Goal: Check status

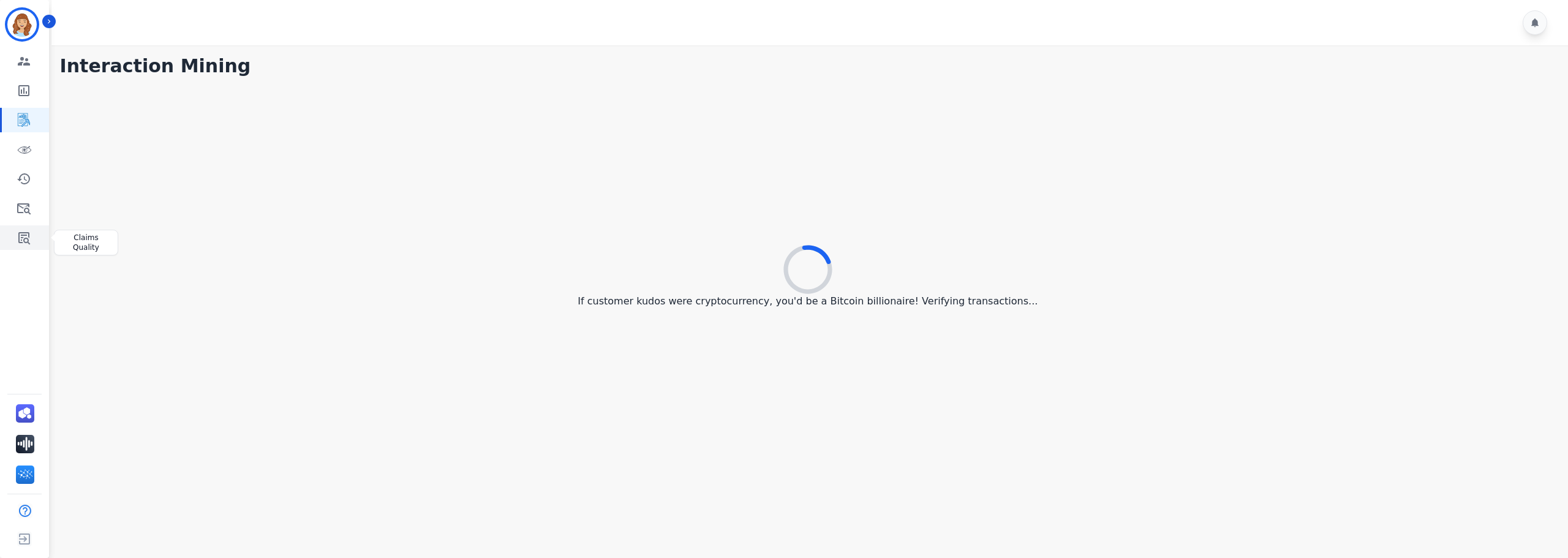
click at [23, 237] on icon "Sidebar" at bounding box center [24, 237] width 15 height 15
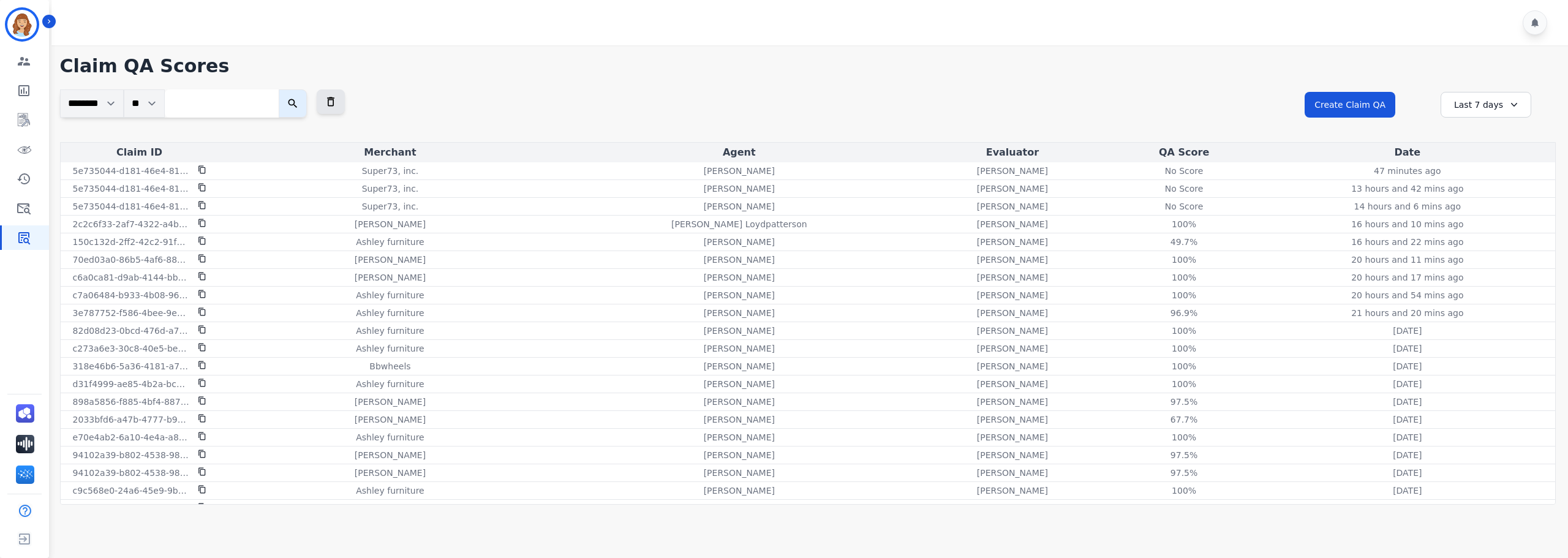
click at [211, 96] on input "search" at bounding box center [222, 104] width 114 height 28
paste input "**********"
type input "**********"
click at [291, 90] on button "submit" at bounding box center [305, 104] width 28 height 28
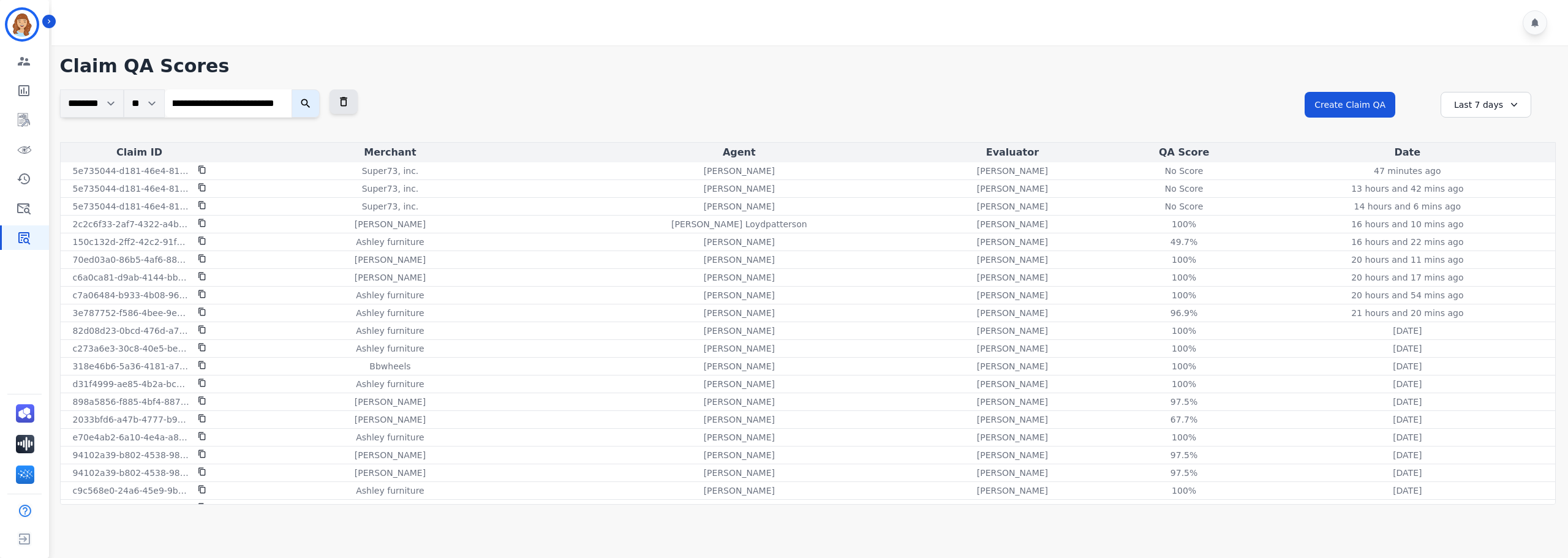
click at [307, 106] on icon "submit" at bounding box center [305, 104] width 13 height 13
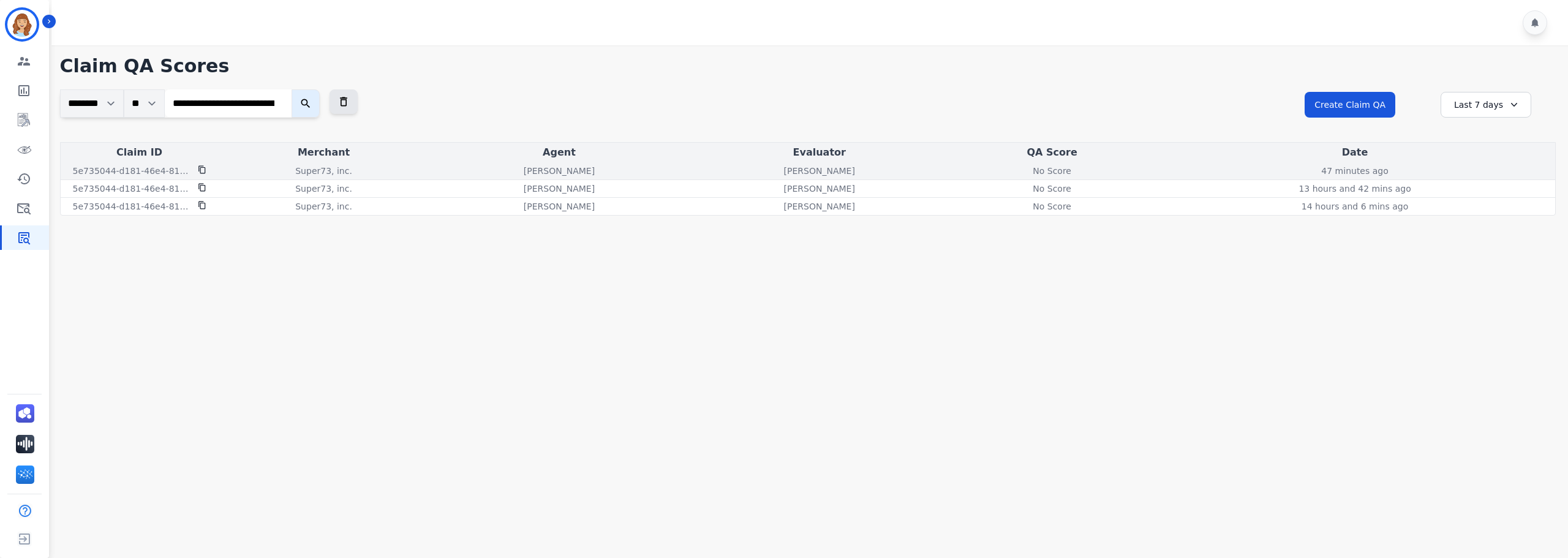
click at [1053, 171] on div "No Score" at bounding box center [1052, 171] width 55 height 13
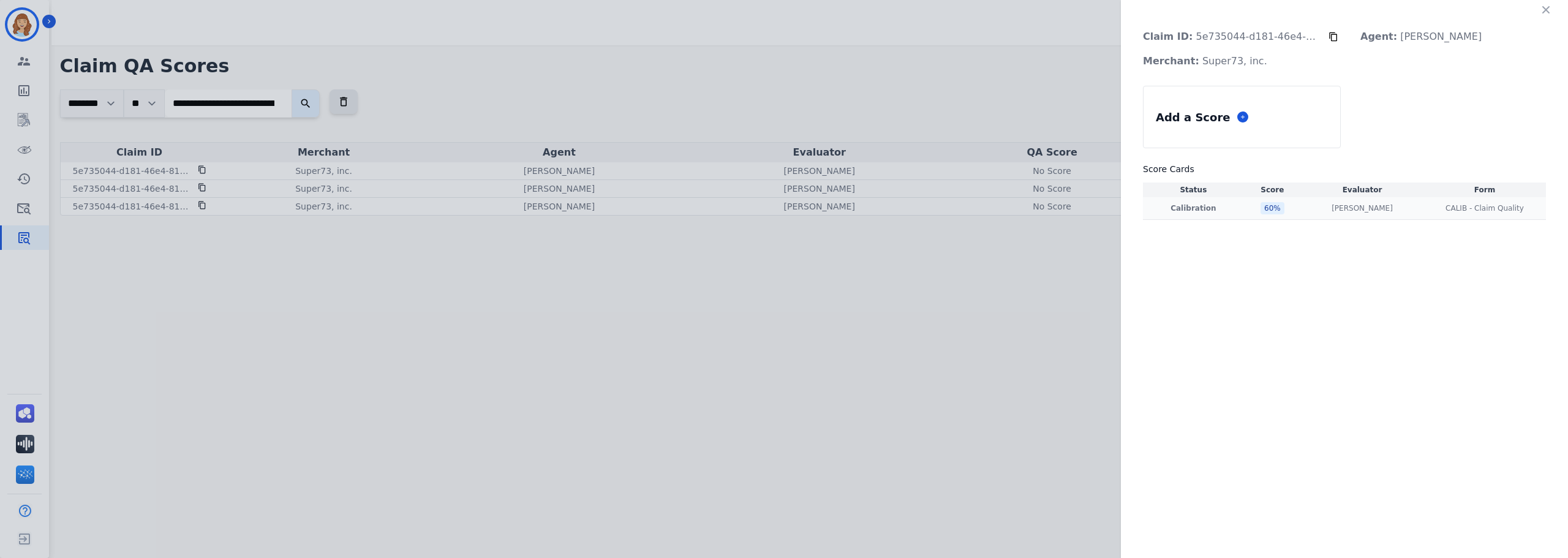
click at [1264, 206] on div "60 %" at bounding box center [1272, 208] width 24 height 13
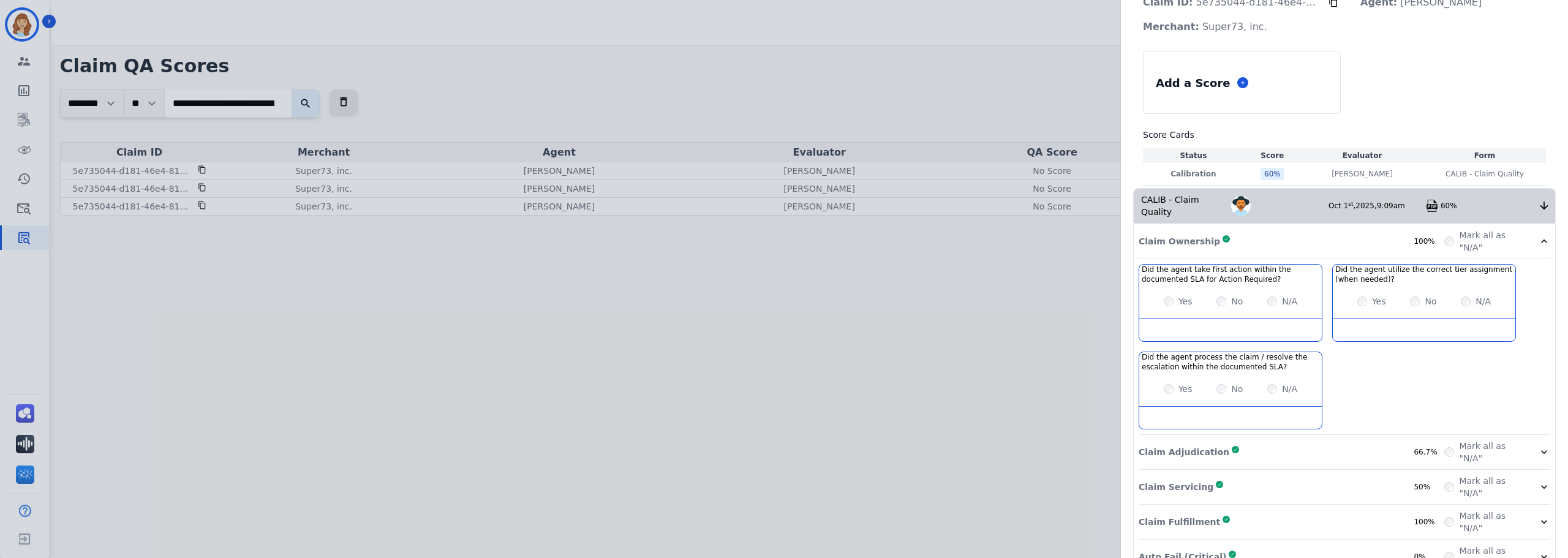
scroll to position [121, 0]
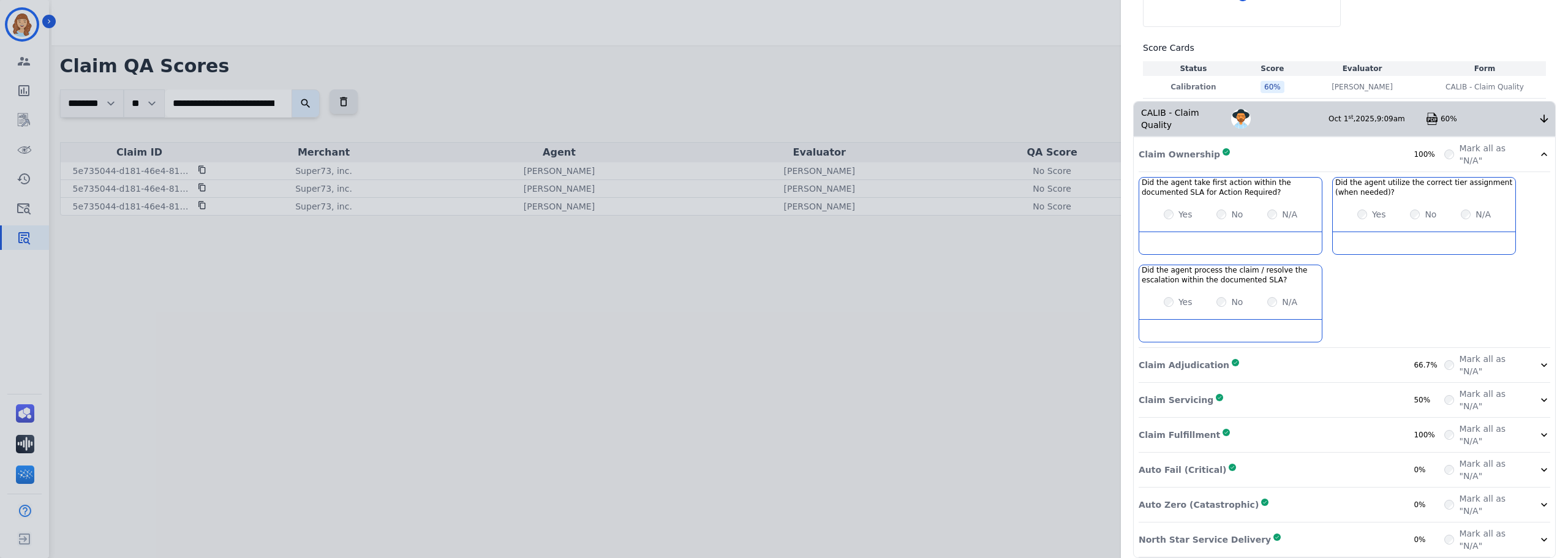
click at [1273, 357] on div "Claim Adjudication Complete 66.7%" at bounding box center [1291, 365] width 305 height 24
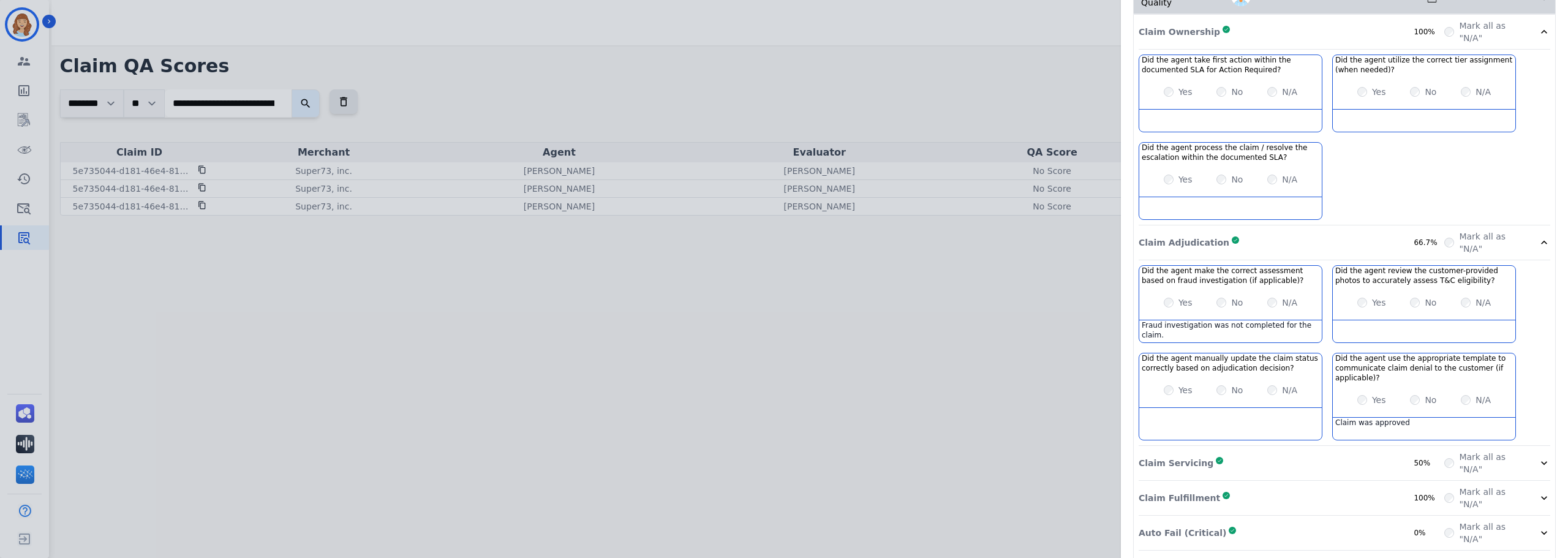
scroll to position [305, 0]
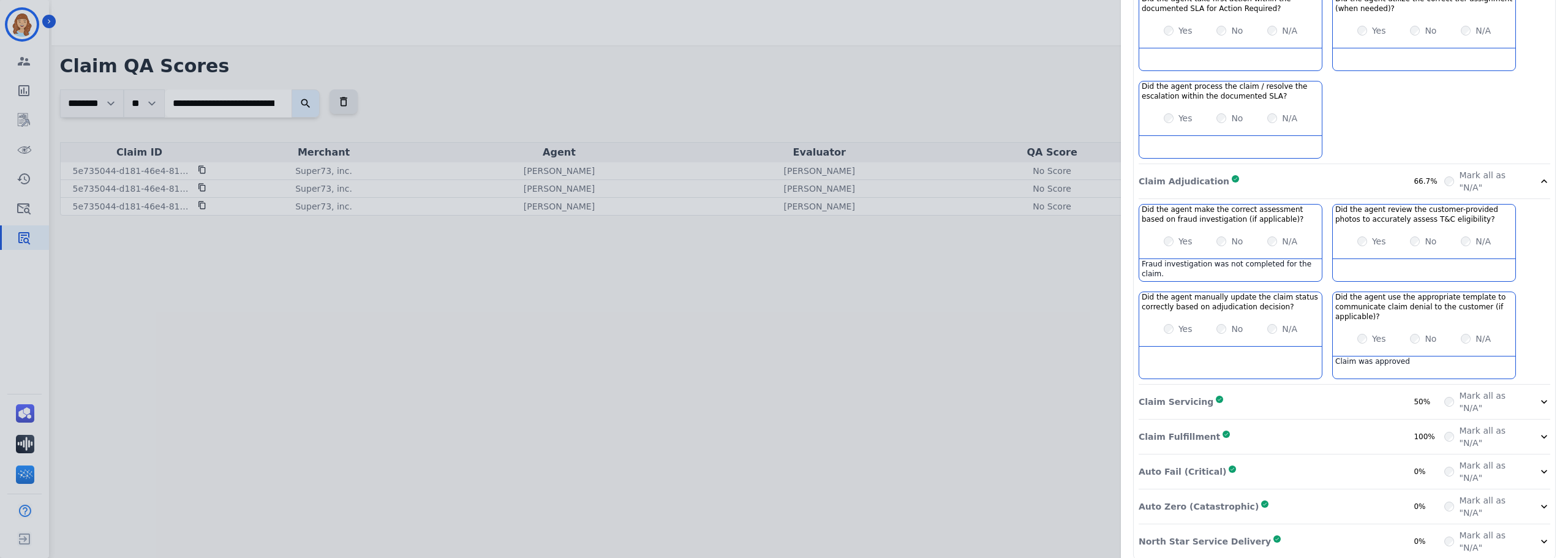
click at [1271, 391] on div "Claim Servicing Complete 50%" at bounding box center [1291, 402] width 305 height 24
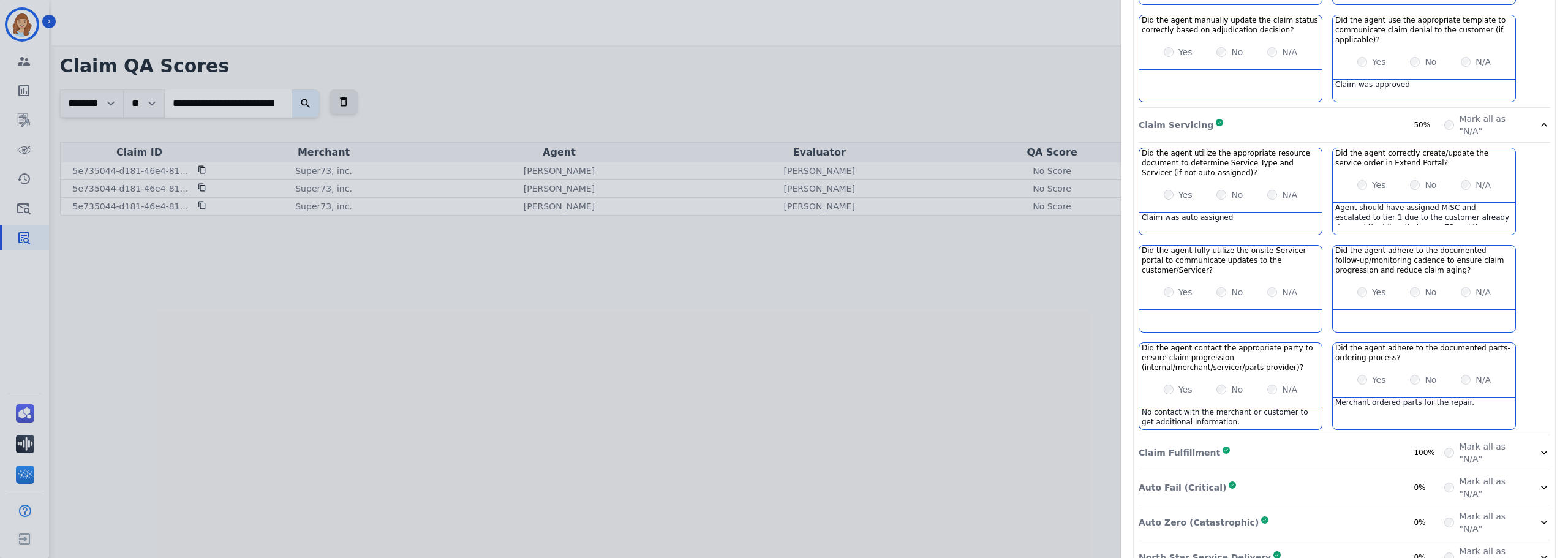
scroll to position [600, 0]
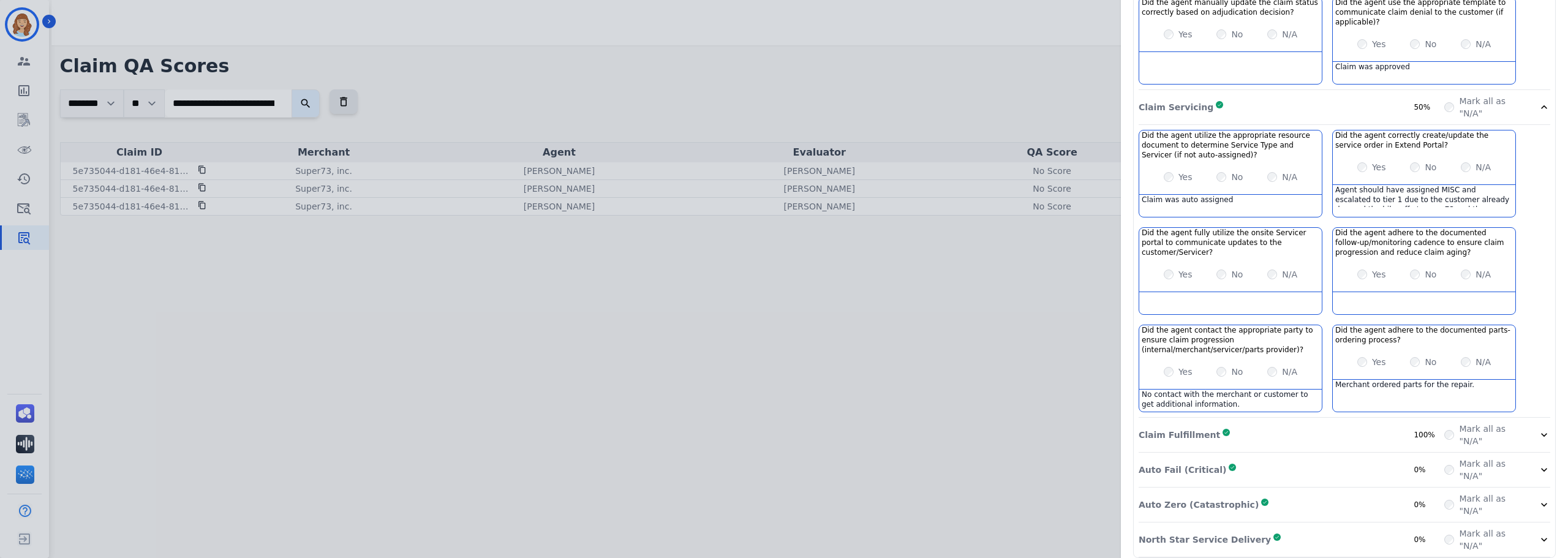
click at [1247, 427] on div "Claim Fulfillment Complete 100%" at bounding box center [1291, 435] width 305 height 24
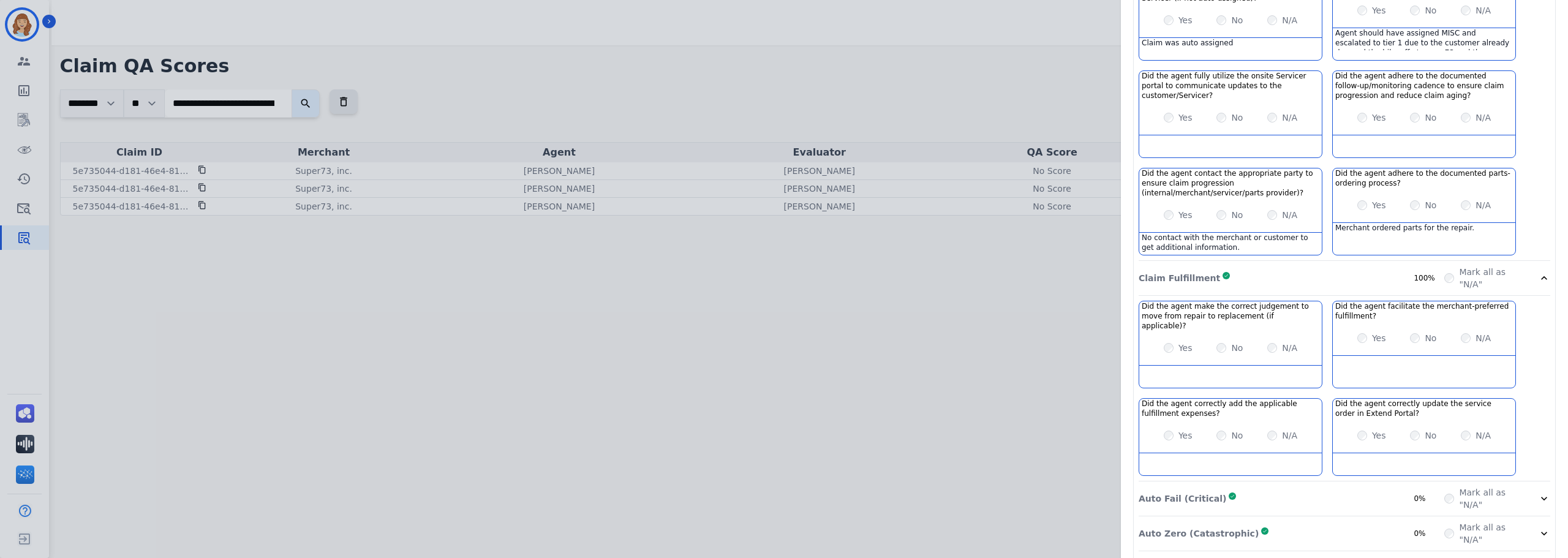
scroll to position [776, 0]
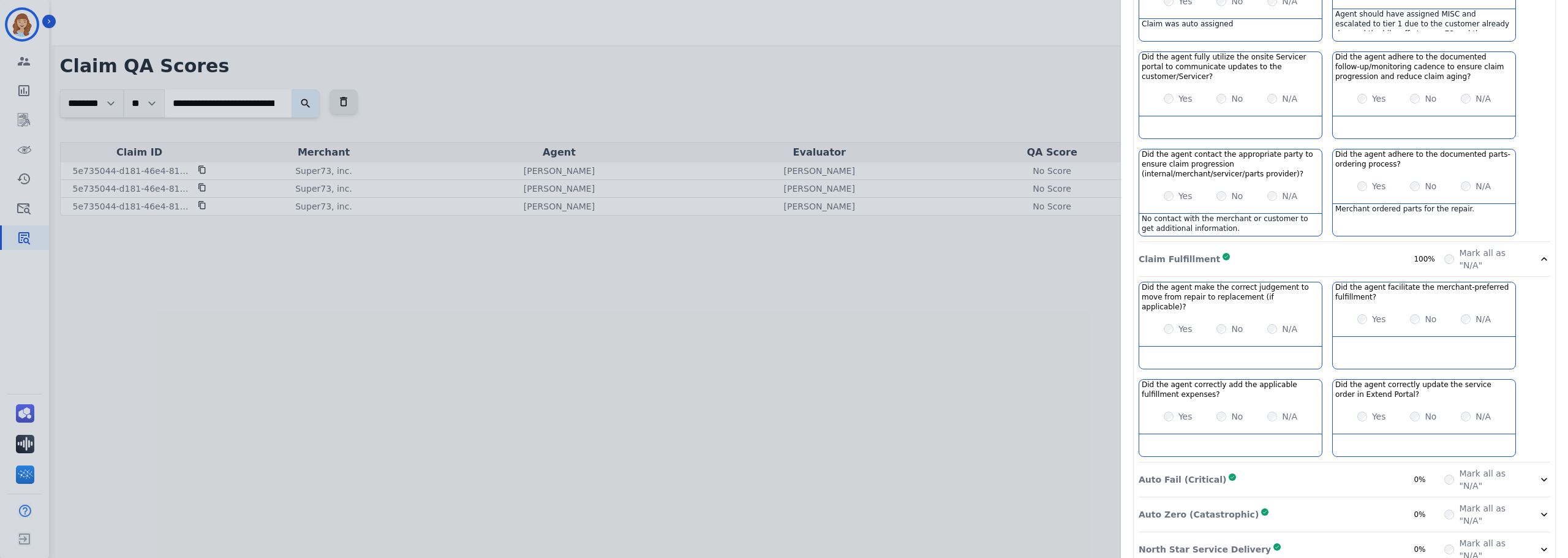
click at [1288, 468] on div "Auto Fail (Critical) Complete 0%" at bounding box center [1291, 480] width 305 height 24
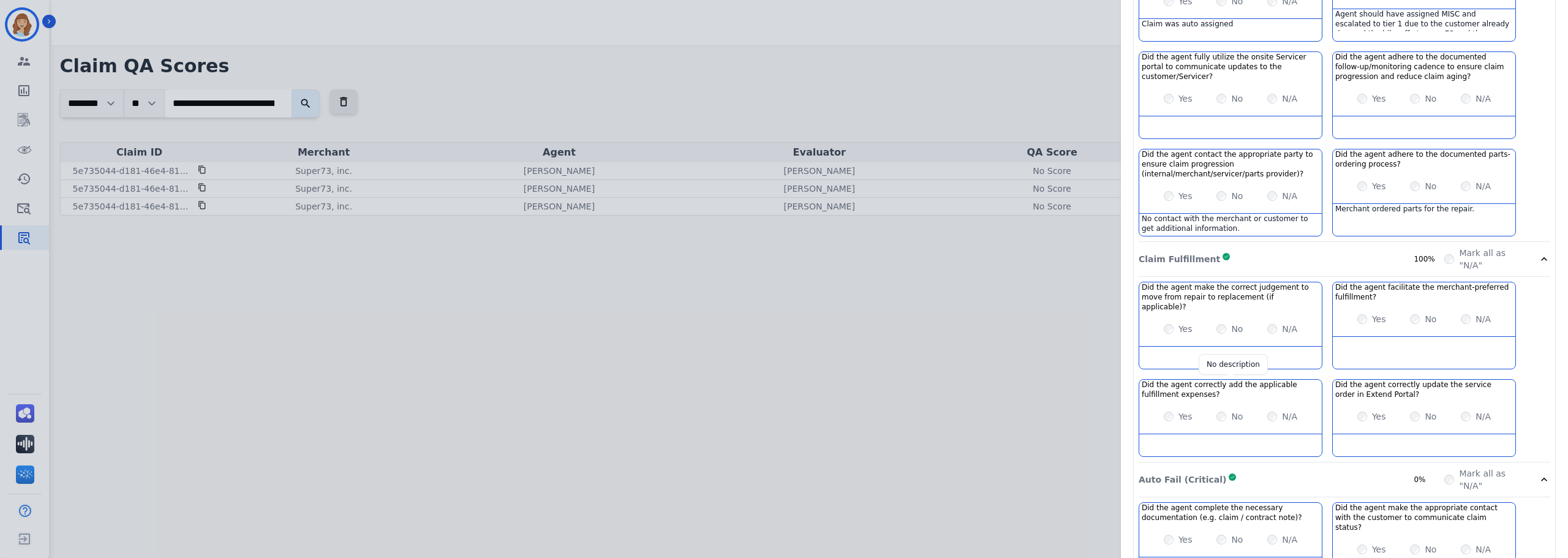
scroll to position [1039, 0]
